Goal: Task Accomplishment & Management: Manage account settings

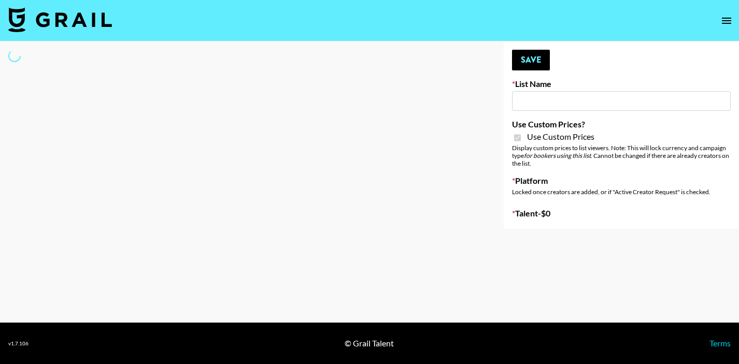
type input "Evry Jewels"
checkbox input "true"
select select "Brand"
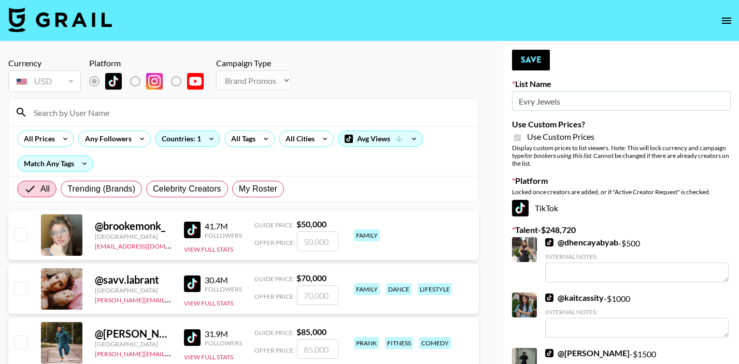
click at [96, 117] on input at bounding box center [249, 112] width 445 height 17
type input "latenigh"
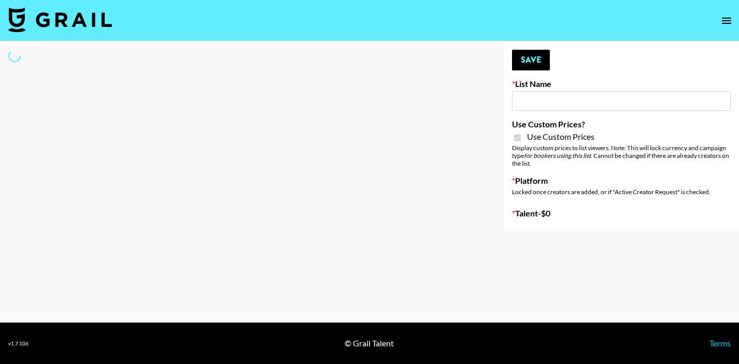
type input "Evry Jewels"
checkbox input "true"
select select "Brand"
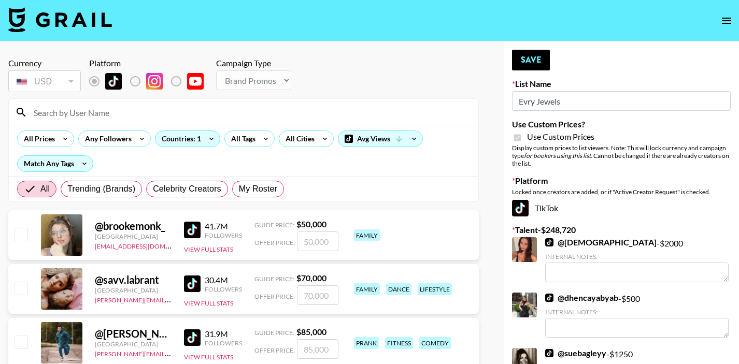
click at [73, 110] on input at bounding box center [249, 112] width 445 height 17
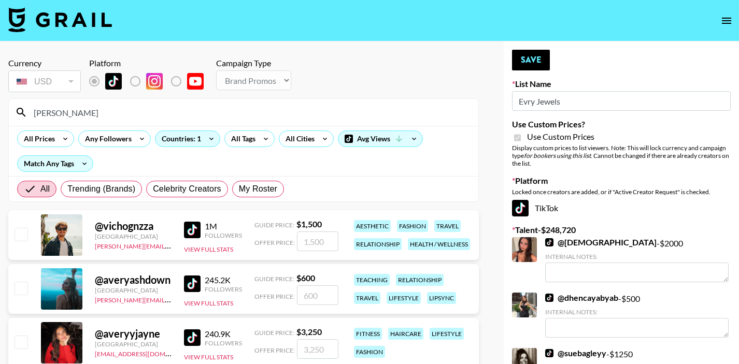
type input "avery"
click at [25, 340] on input "checkbox" at bounding box center [21, 342] width 12 height 12
checkbox input "true"
type input "3250"
drag, startPoint x: 147, startPoint y: 116, endPoint x: -4, endPoint y: 116, distance: 150.4
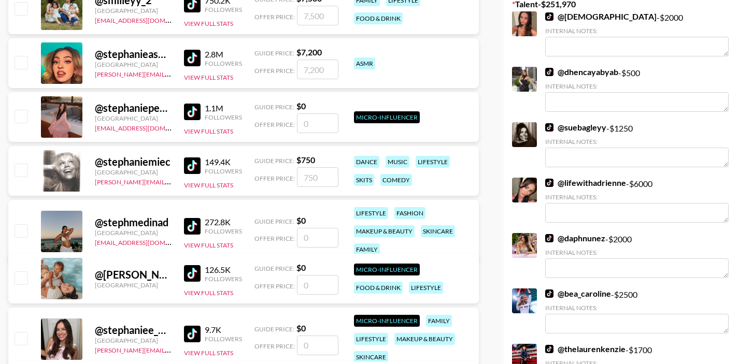
scroll to position [240, 0]
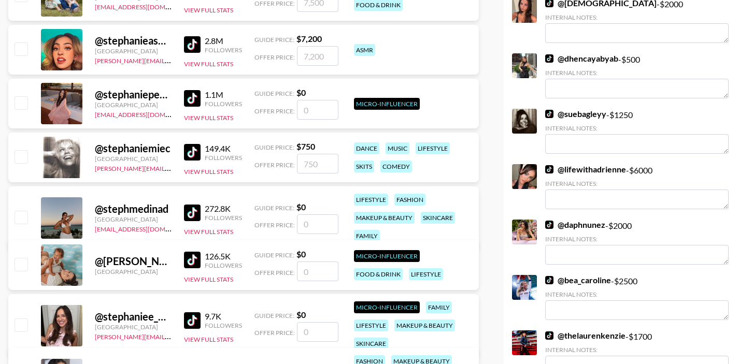
type input "stephanie"
click at [20, 220] on input "checkbox" at bounding box center [21, 217] width 12 height 12
click at [327, 226] on input "number" at bounding box center [317, 225] width 41 height 20
checkbox input "true"
type input "2"
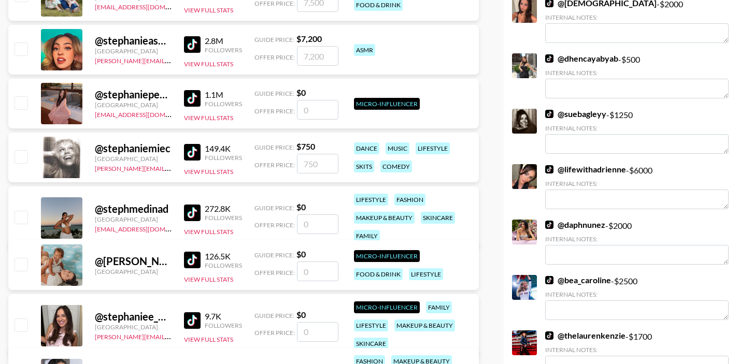
checkbox input "false"
type input "2"
checkbox input "true"
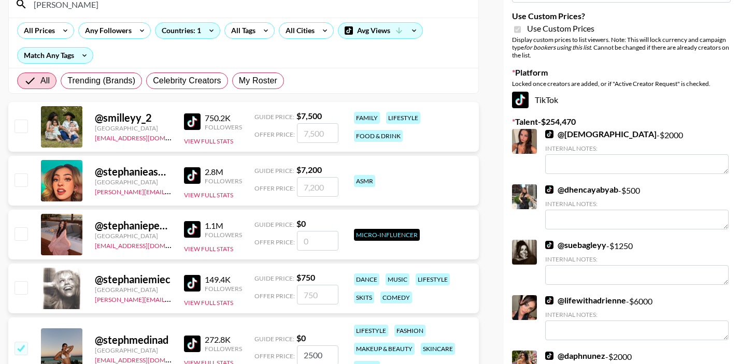
scroll to position [0, 0]
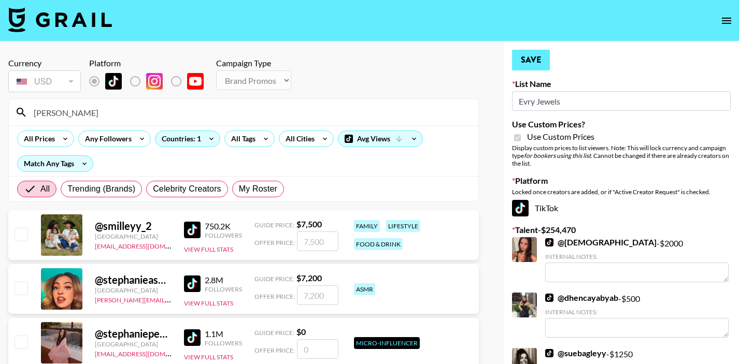
type input "2500"
click at [524, 65] on button "Save" at bounding box center [531, 60] width 38 height 21
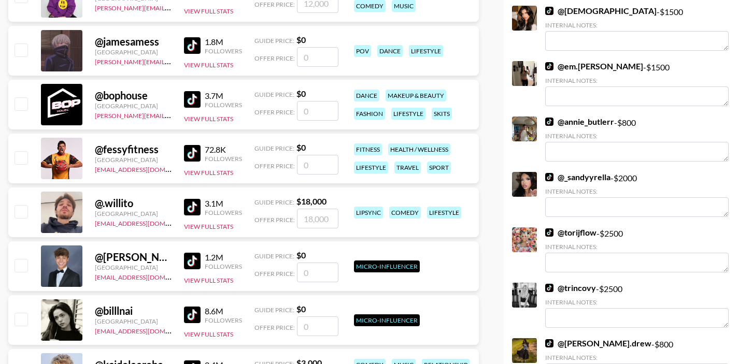
scroll to position [1710, 0]
